Goal: Task Accomplishment & Management: Use online tool/utility

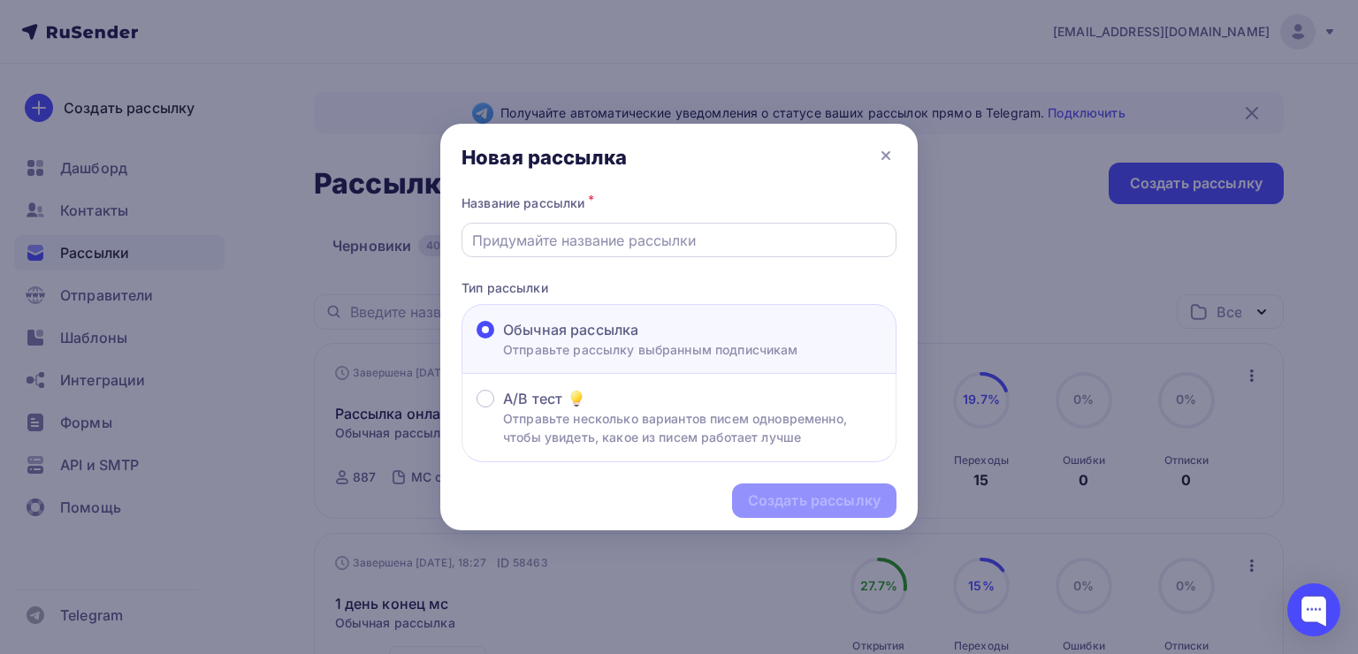
click at [641, 226] on div at bounding box center [678, 240] width 435 height 34
click at [628, 240] on input "text" at bounding box center [679, 240] width 415 height 21
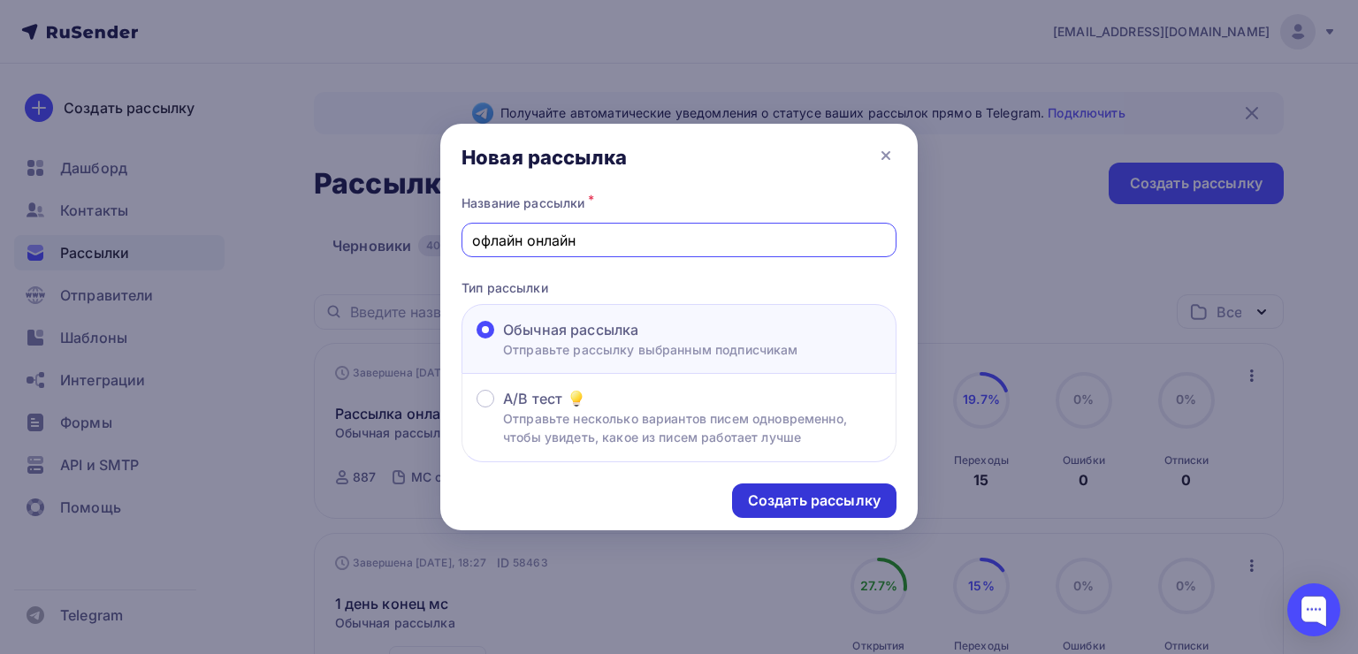
type input "офлайн онлайн"
click at [749, 484] on div "Создать рассылку" at bounding box center [814, 500] width 164 height 34
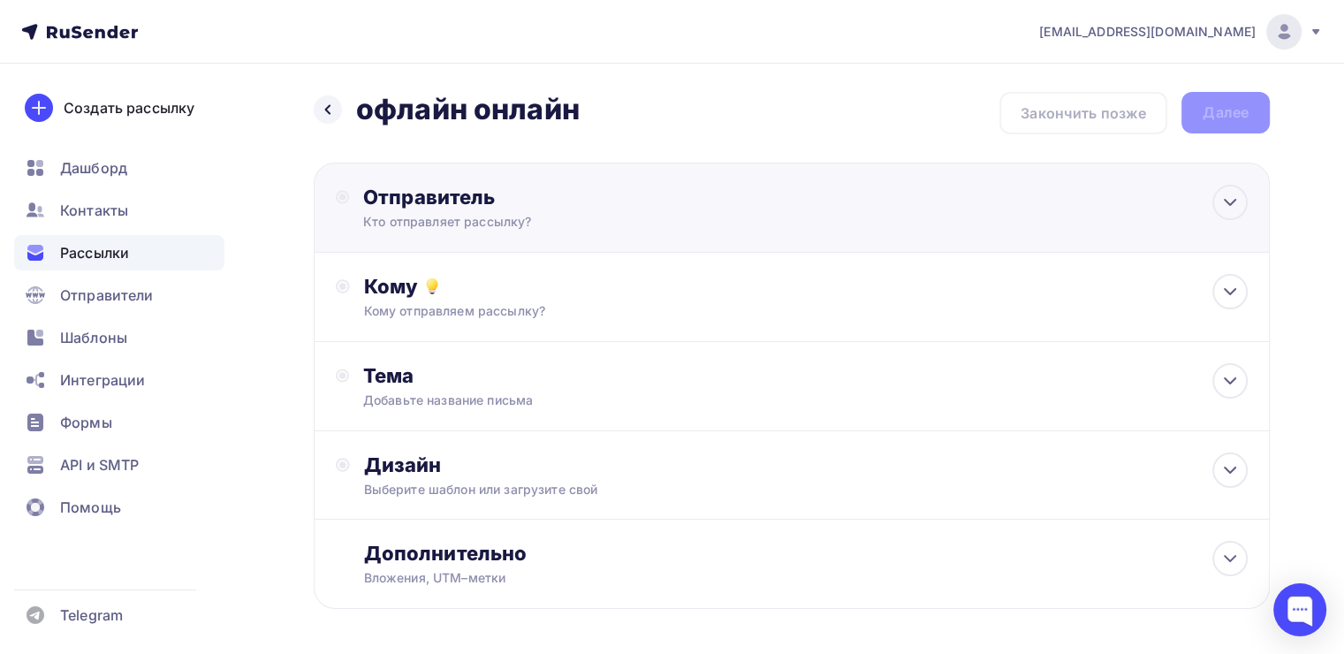
click at [596, 199] on div "Отправитель" at bounding box center [554, 197] width 383 height 25
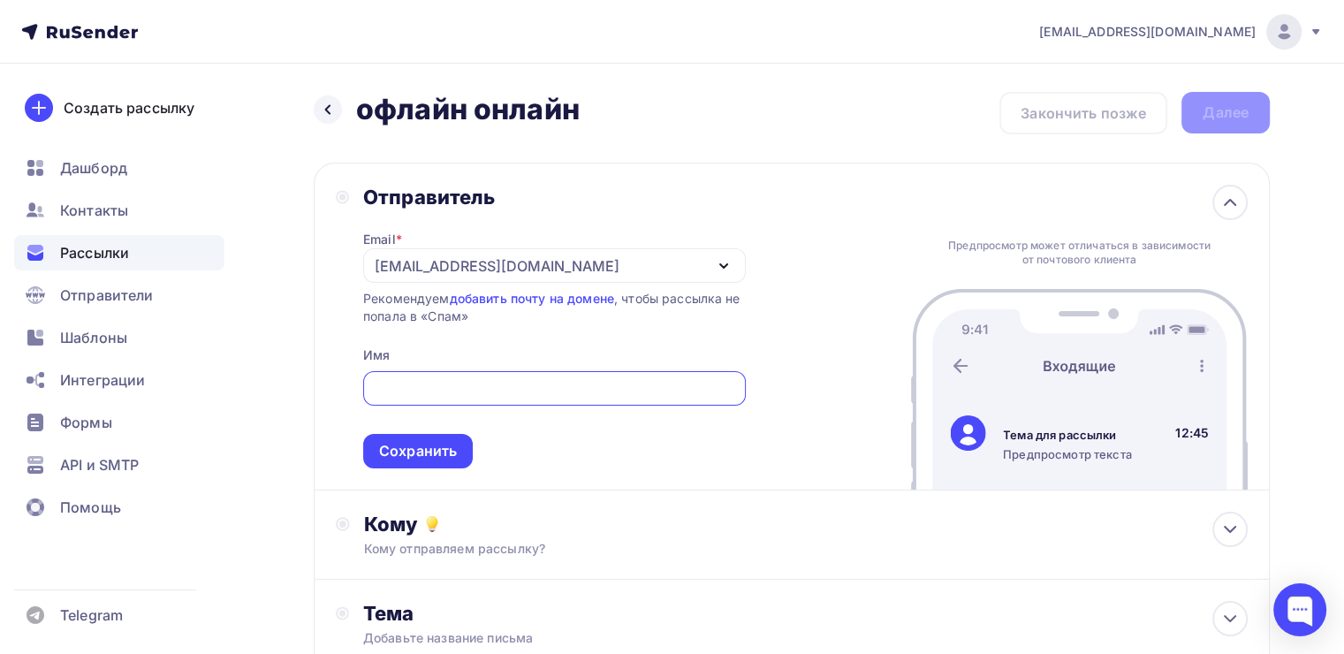
click at [394, 272] on div "[EMAIL_ADDRESS][DOMAIN_NAME]" at bounding box center [497, 265] width 245 height 21
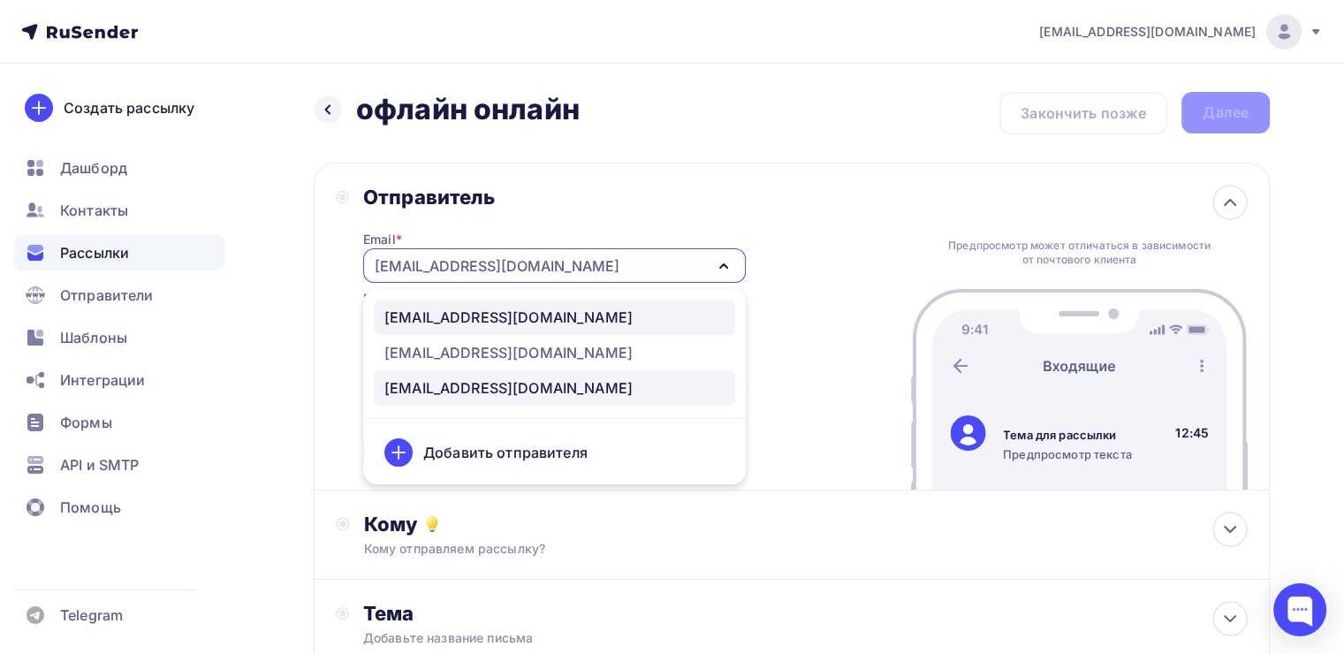
click at [428, 323] on div "[EMAIL_ADDRESS][DOMAIN_NAME]" at bounding box center [508, 317] width 248 height 21
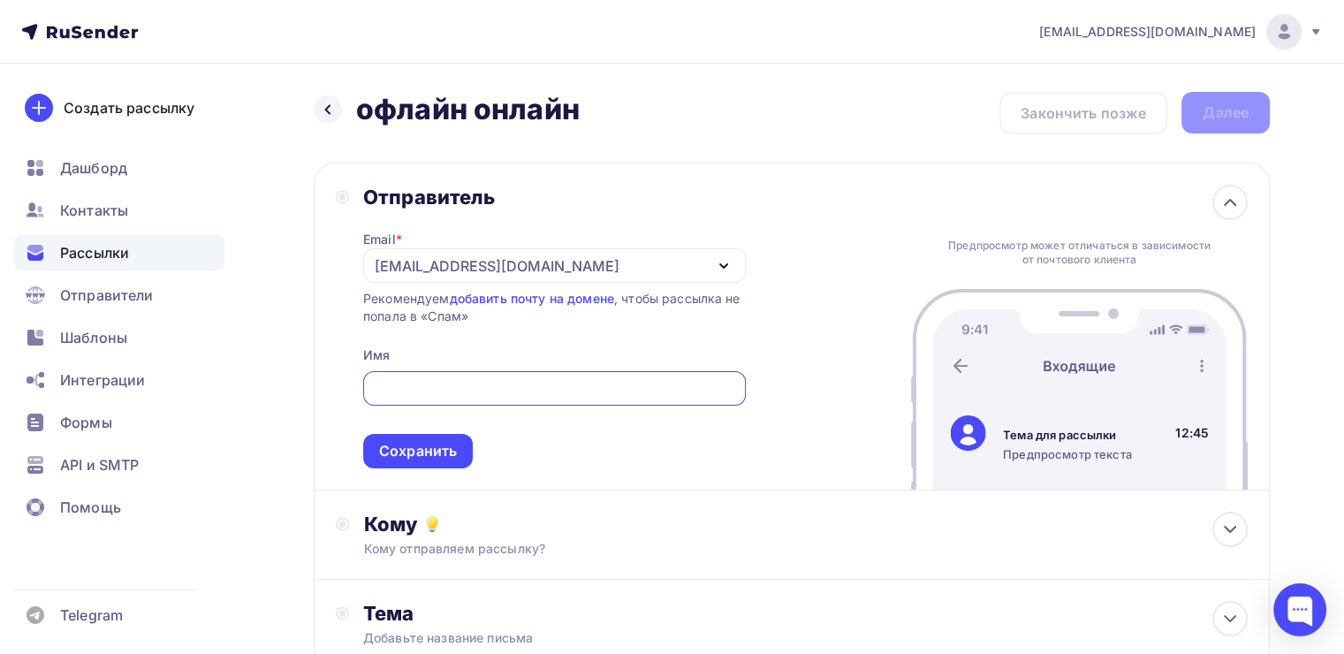
click at [421, 383] on input "text" at bounding box center [554, 388] width 362 height 21
type input "[PERSON_NAME]"
click at [413, 452] on div "Сохранить" at bounding box center [418, 451] width 78 height 20
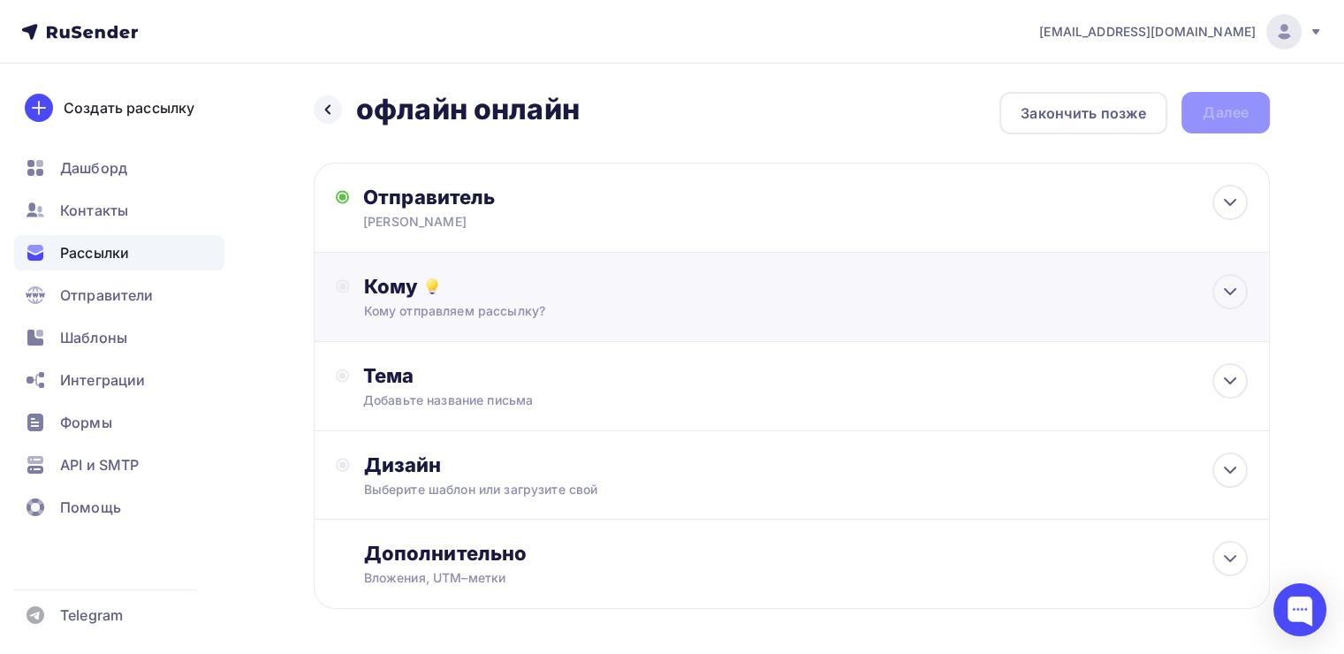
click at [491, 290] on div "Кому" at bounding box center [806, 286] width 884 height 25
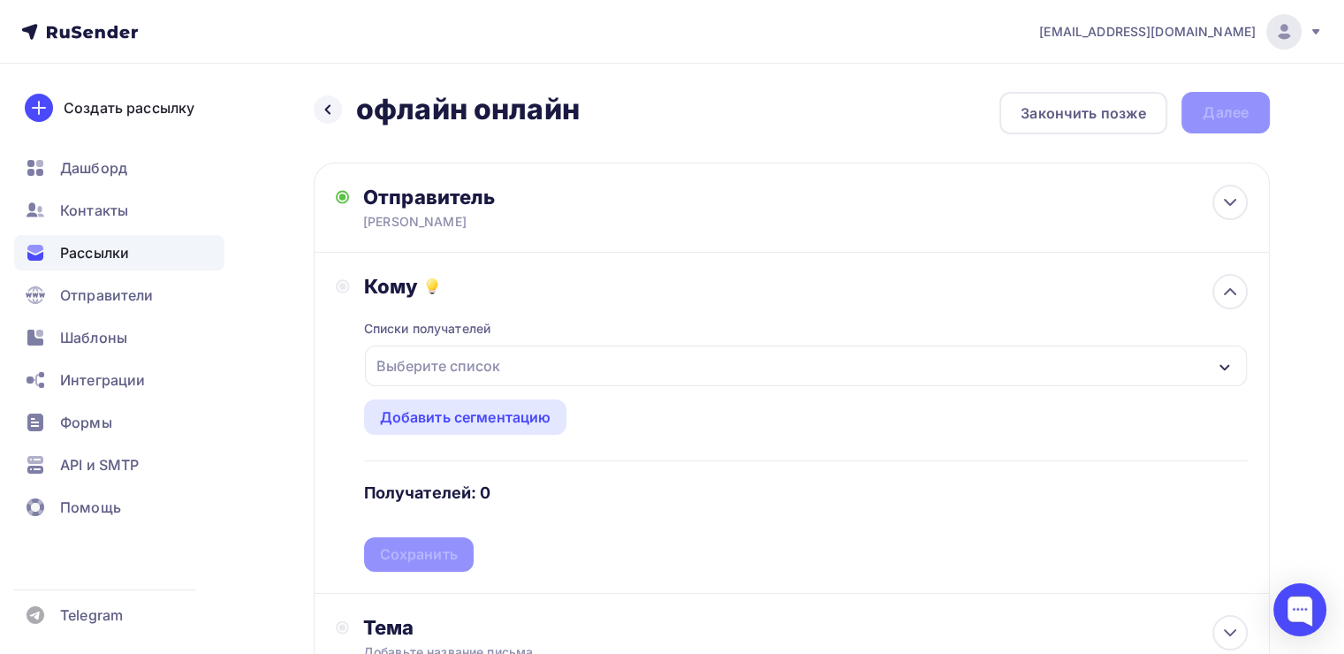
click at [469, 371] on div "Выберите список" at bounding box center [438, 366] width 138 height 32
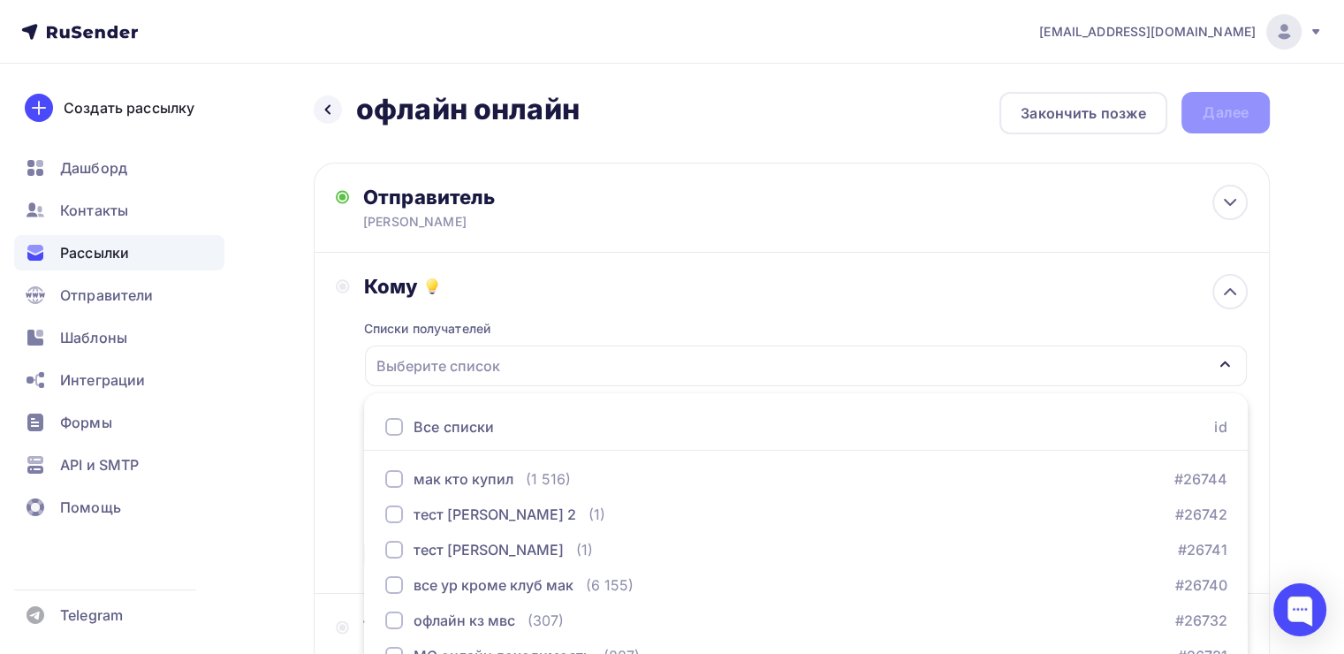
scroll to position [195, 0]
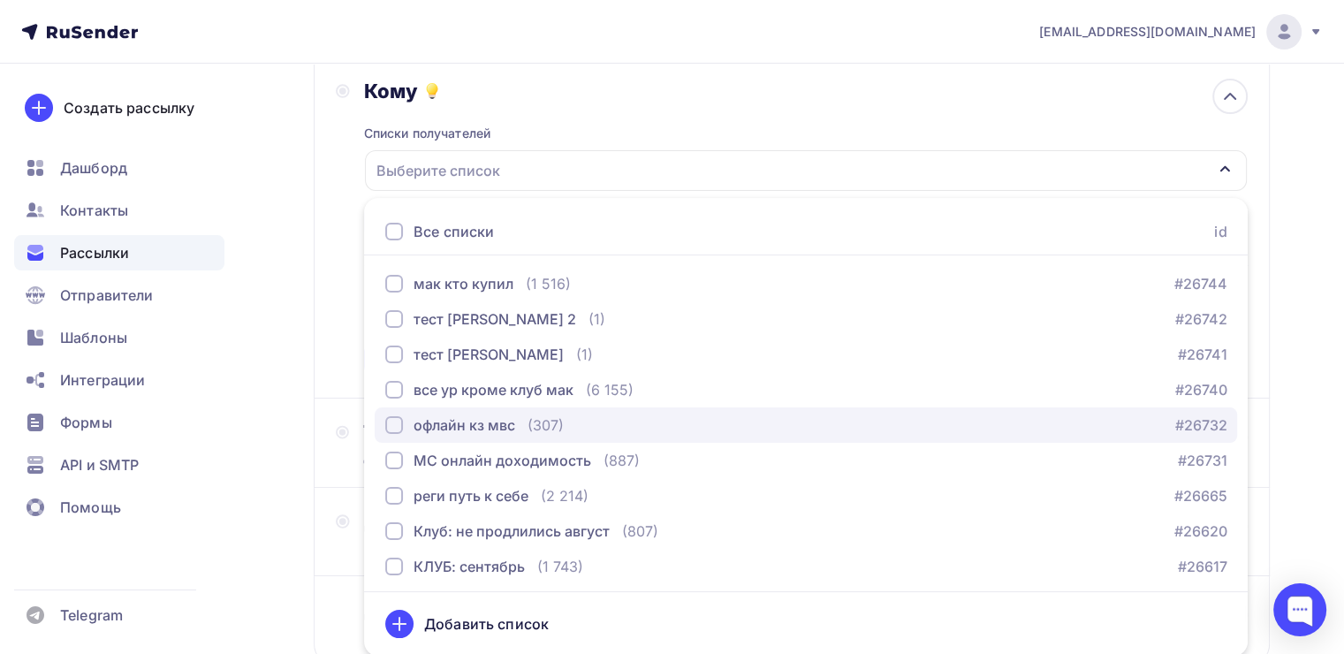
click at [403, 415] on div "офлайн кз мвс" at bounding box center [450, 425] width 130 height 21
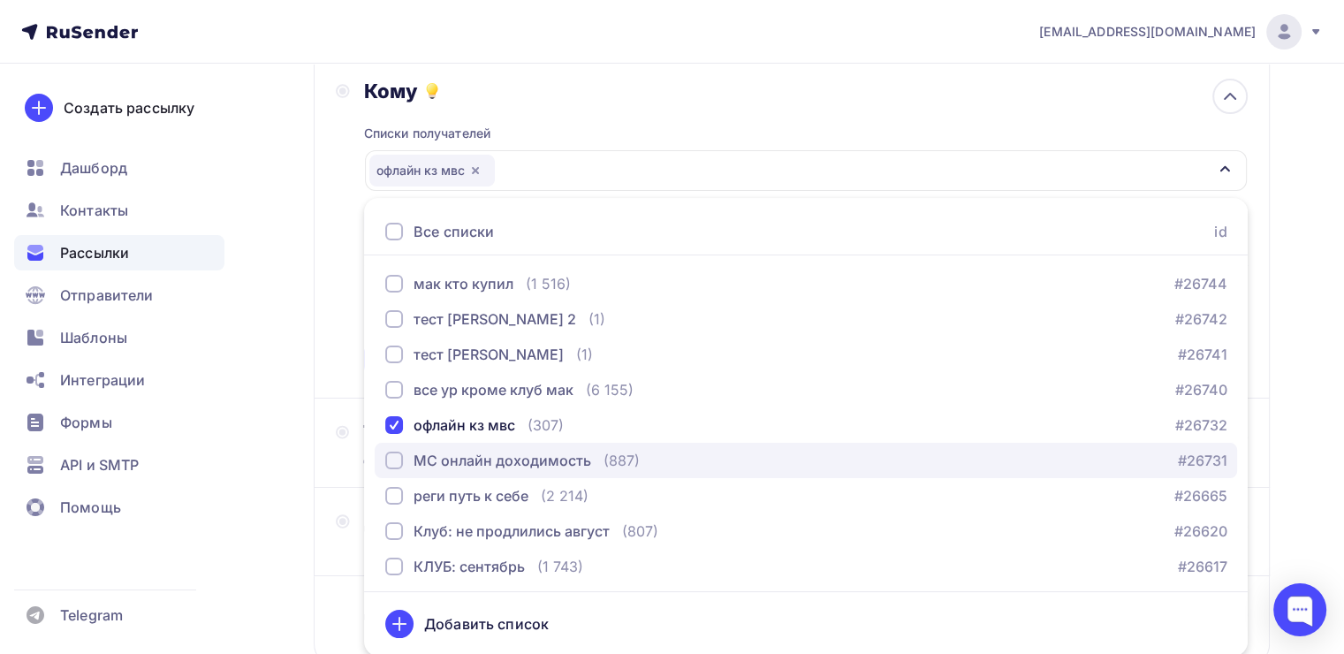
click at [392, 453] on div "button" at bounding box center [394, 461] width 18 height 18
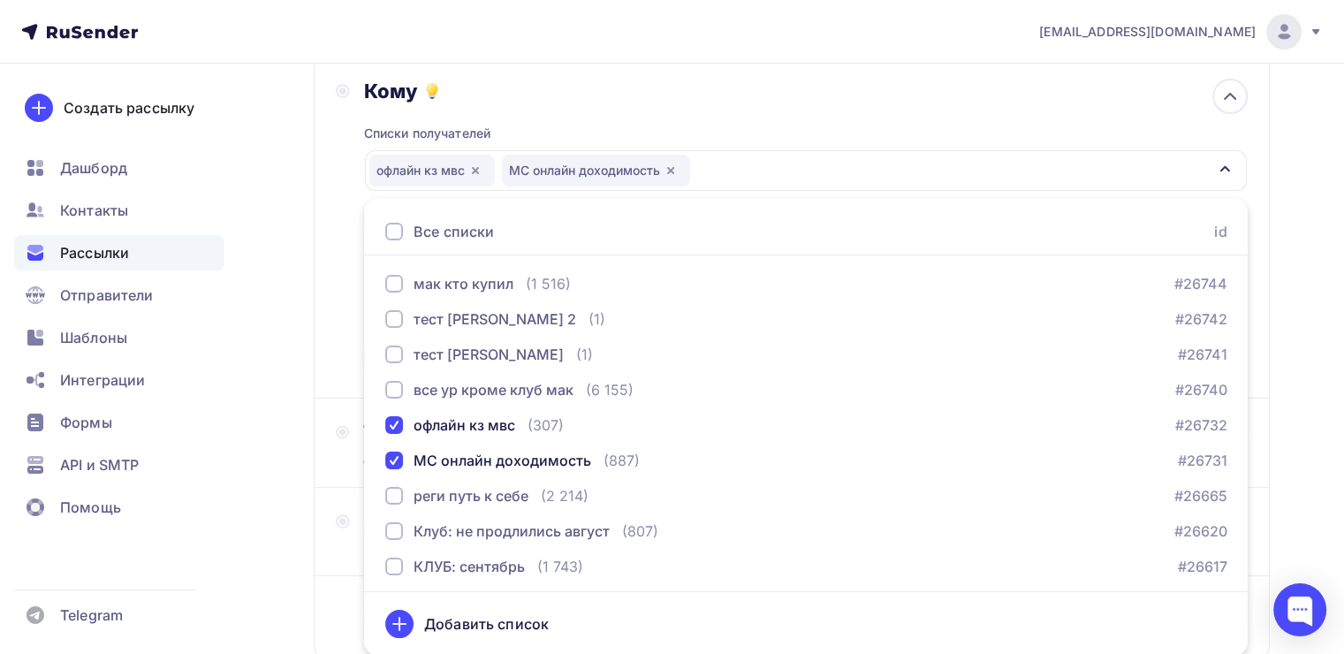
click at [341, 371] on div "Кому Списки получателей офлайн кз мвс МС онлайн доходимость Все списки id мак к…" at bounding box center [792, 228] width 912 height 298
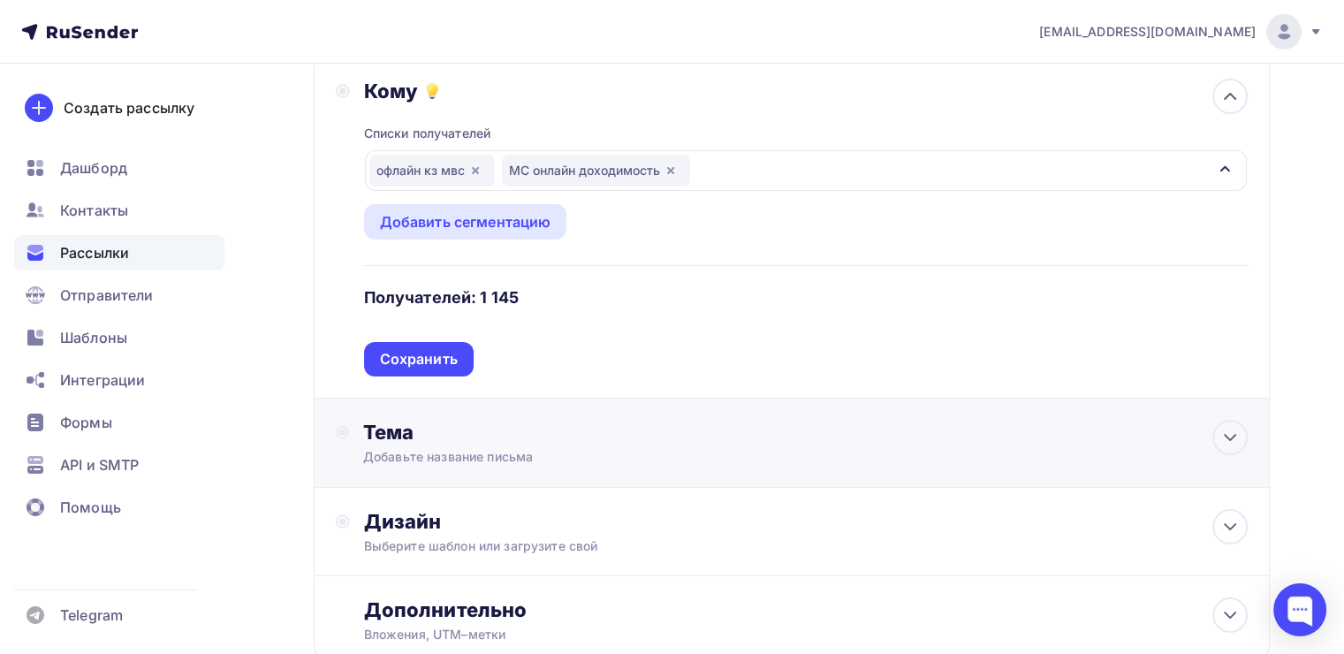
click at [417, 435] on div "Тема" at bounding box center [537, 432] width 349 height 25
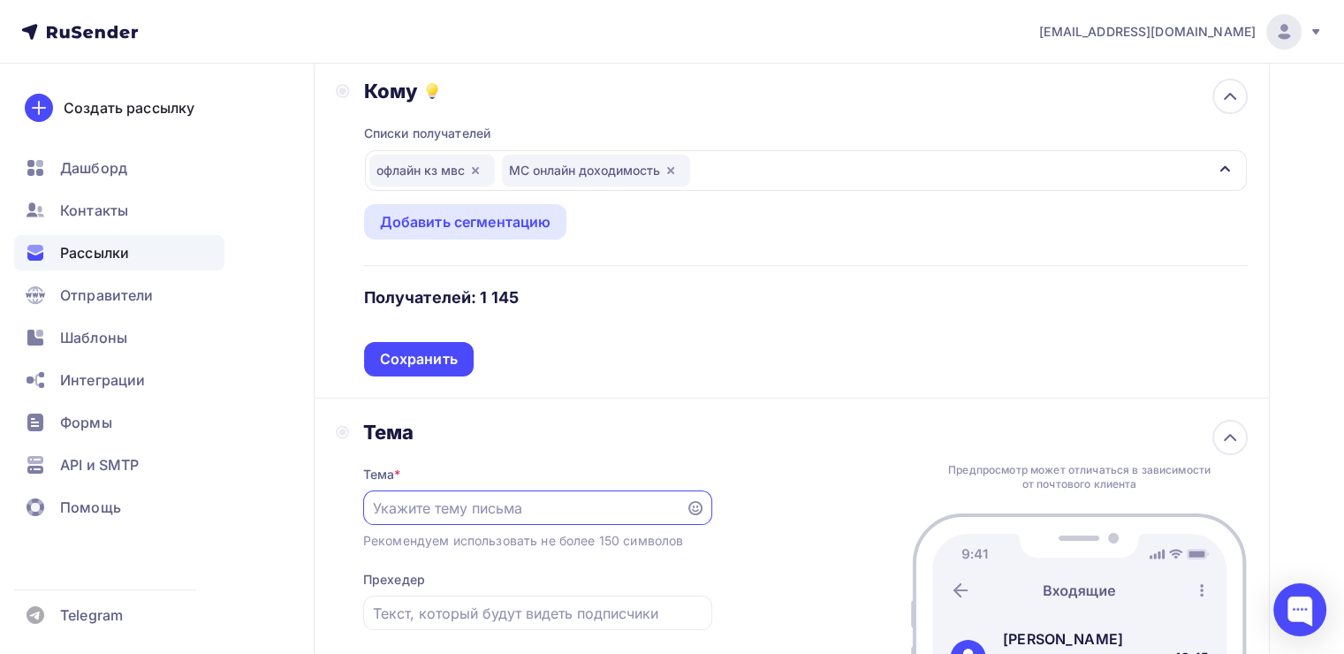
scroll to position [0, 0]
paste input "Особые условия для следующих семинаров"
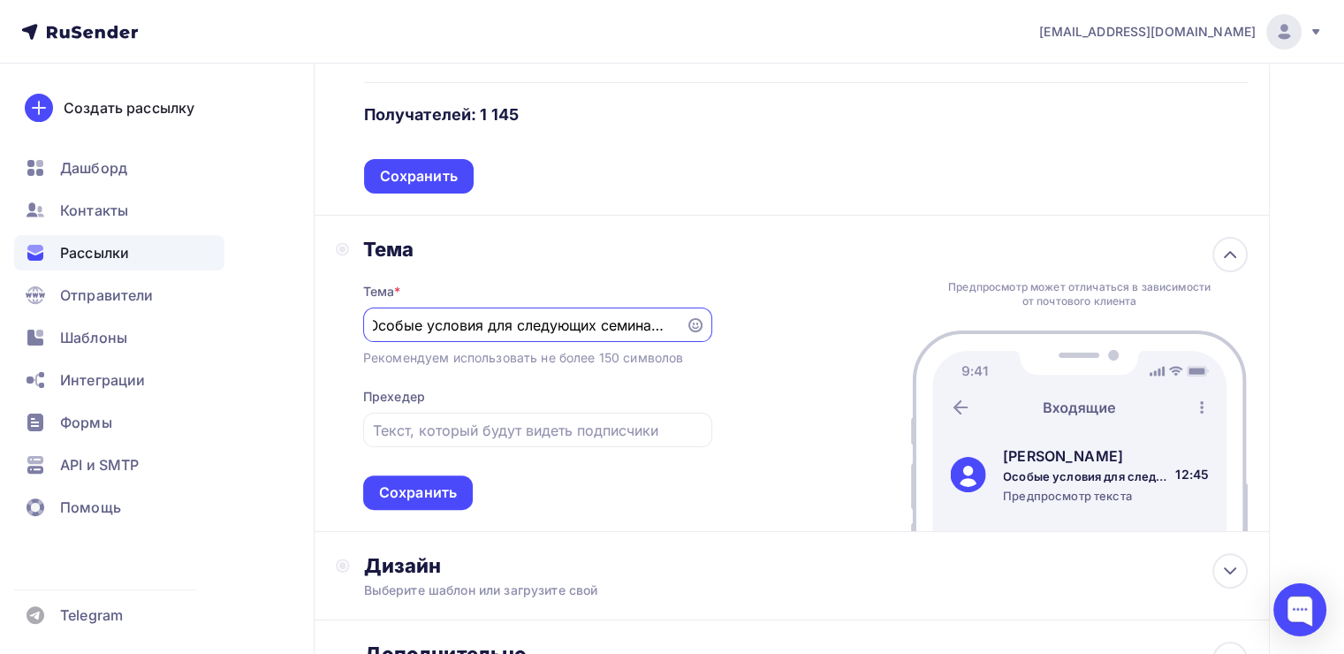
scroll to position [379, 0]
type input "Особые условия для следующих семинаров"
click at [430, 490] on div "Сохранить" at bounding box center [418, 492] width 78 height 20
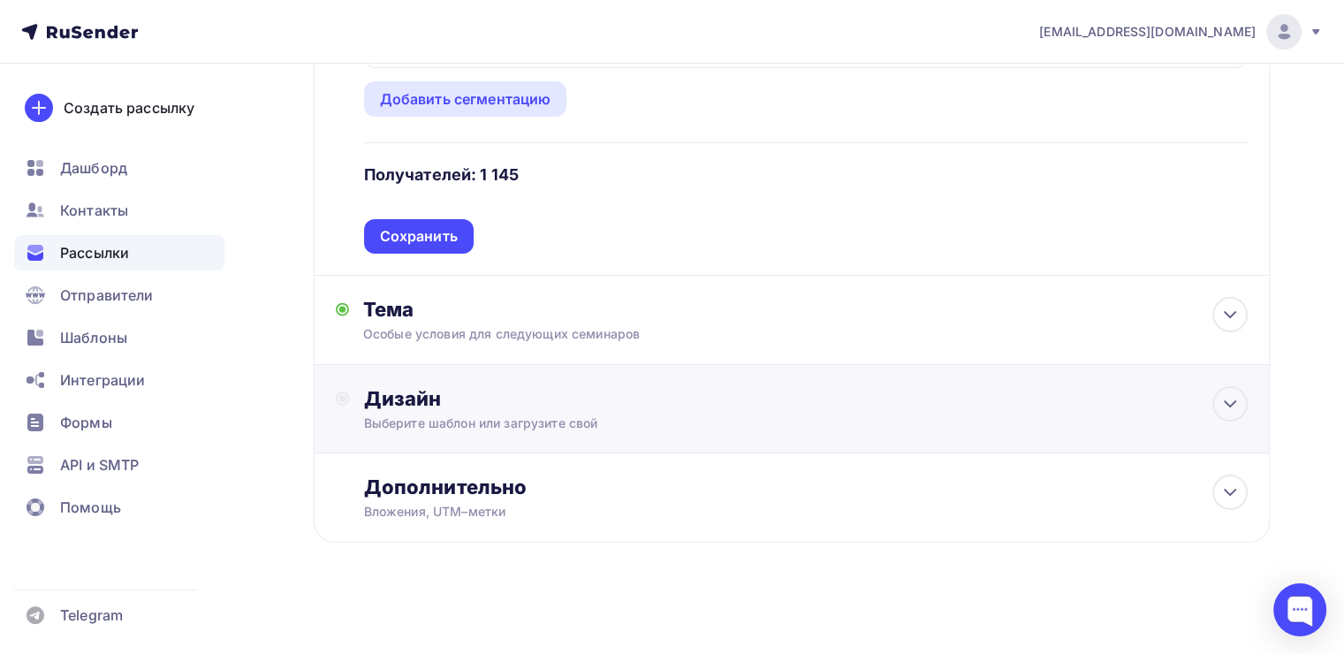
click at [559, 396] on div "Дизайн" at bounding box center [806, 398] width 884 height 25
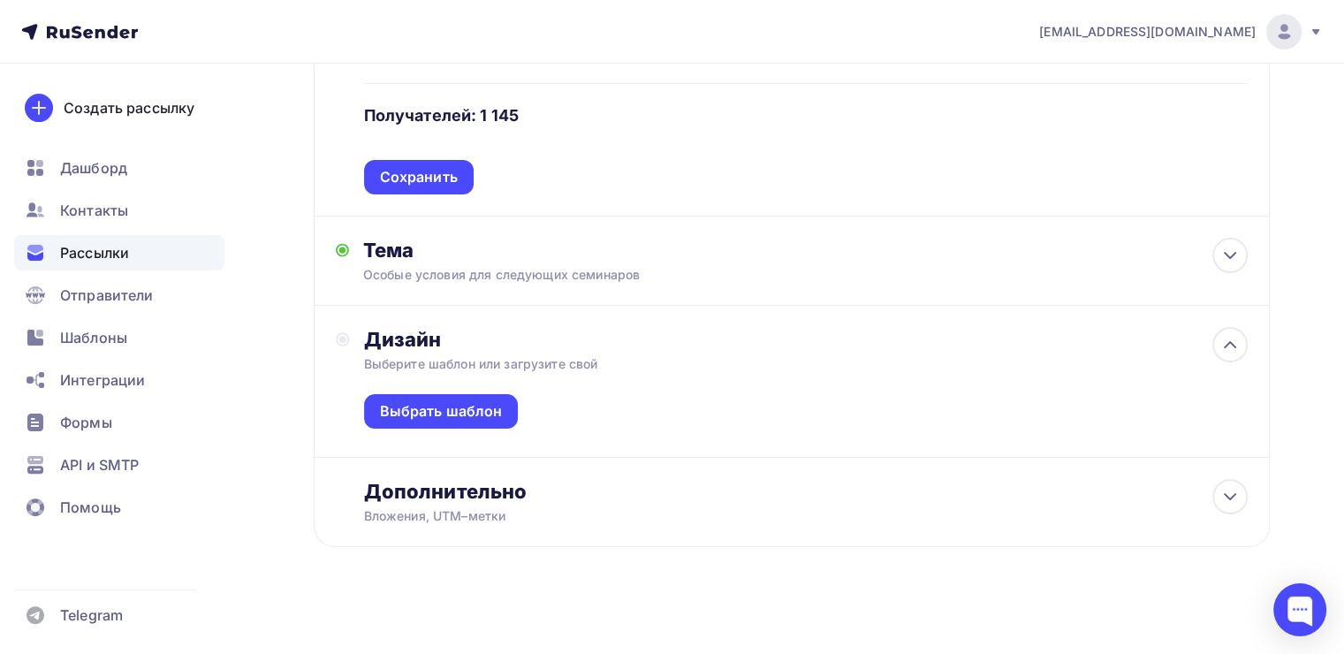
scroll to position [379, 0]
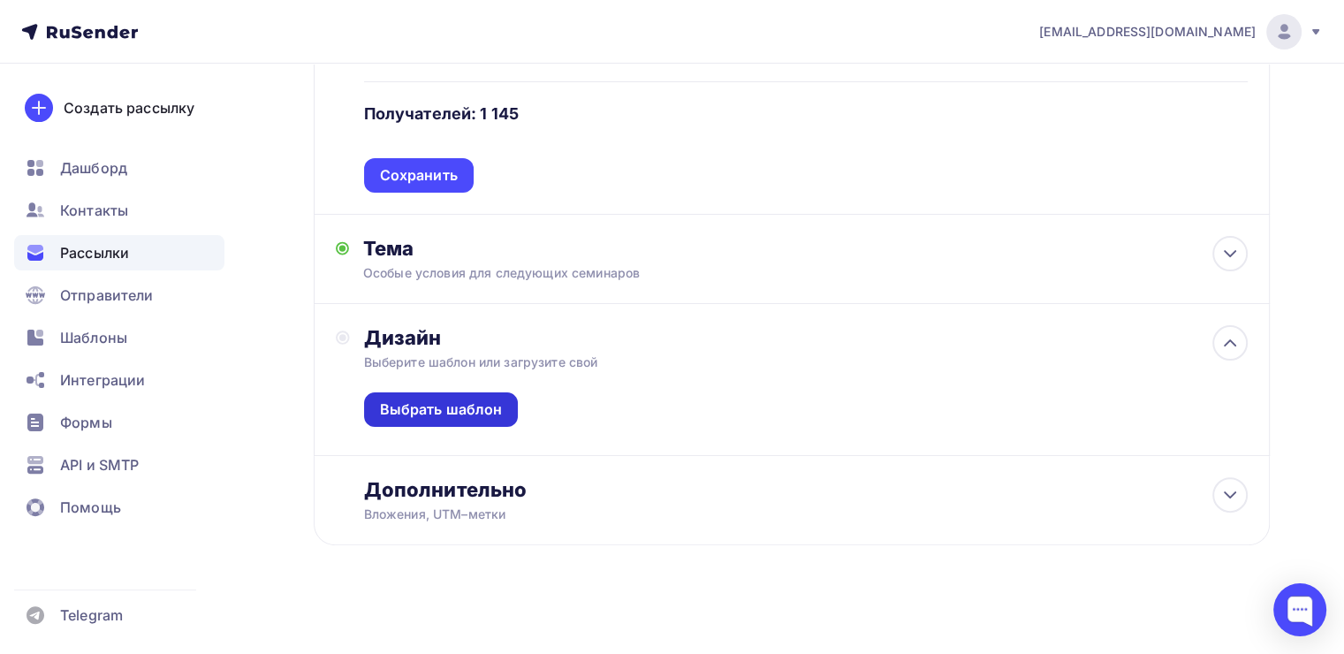
click at [472, 417] on div "Выбрать шаблон" at bounding box center [441, 409] width 155 height 34
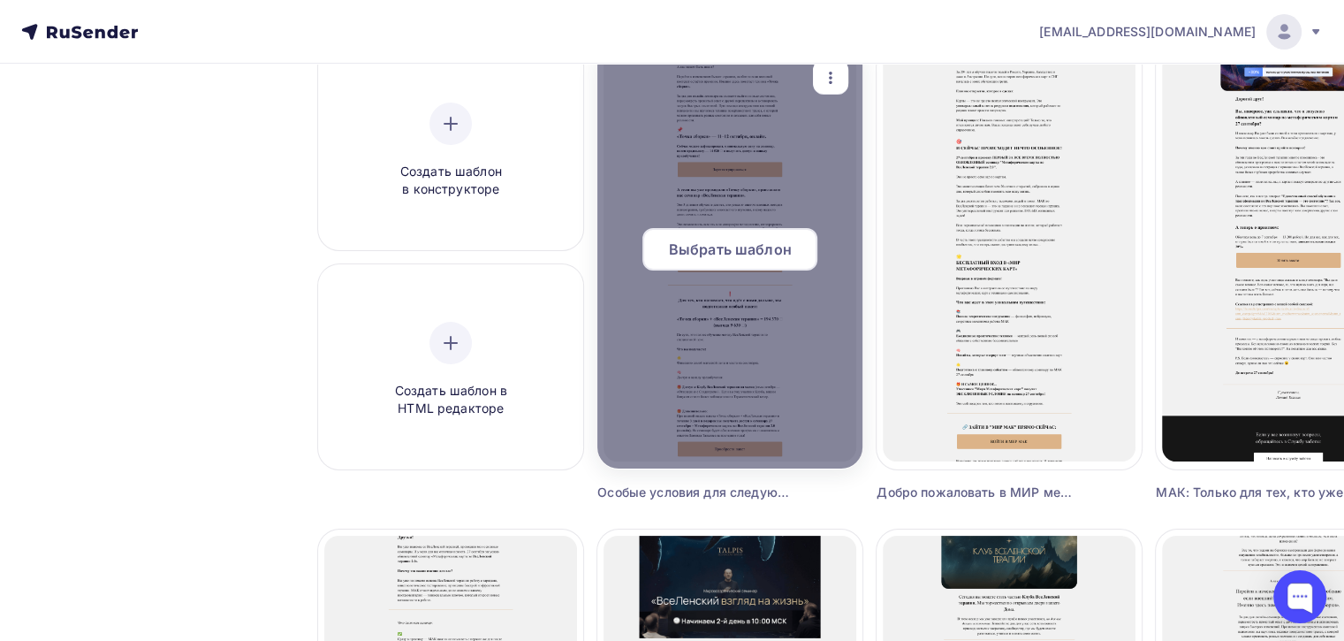
scroll to position [194, 0]
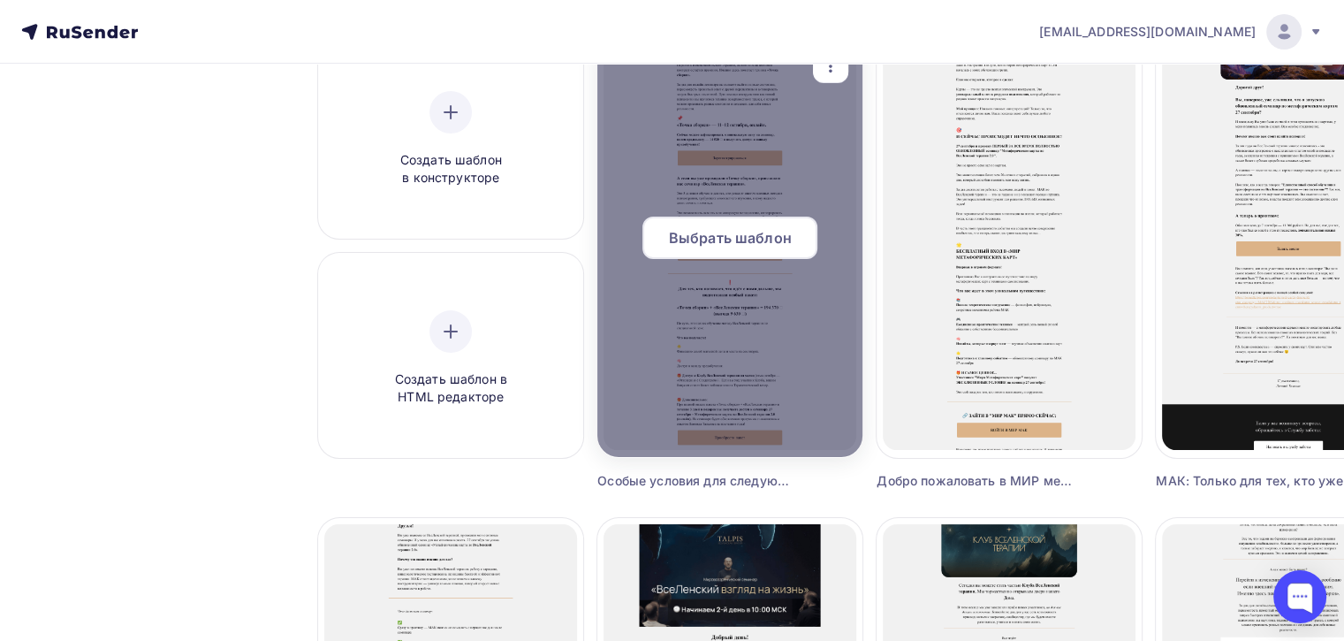
click at [729, 236] on span "Выбрать шаблон" at bounding box center [730, 237] width 123 height 21
